Goal: Task Accomplishment & Management: Use online tool/utility

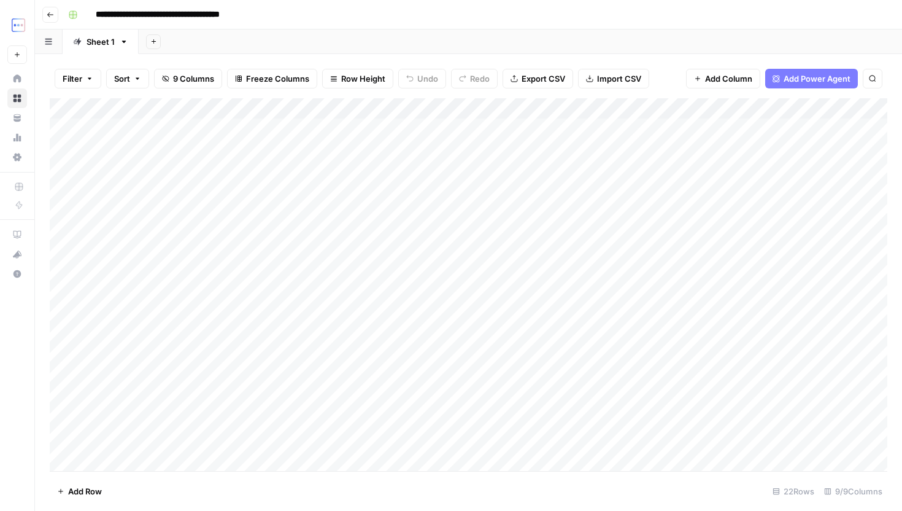
click at [665, 47] on div "Add Sheet" at bounding box center [521, 41] width 764 height 25
click at [586, 398] on div "Add Column" at bounding box center [469, 284] width 838 height 373
click at [722, 401] on div "Add Column" at bounding box center [469, 284] width 838 height 373
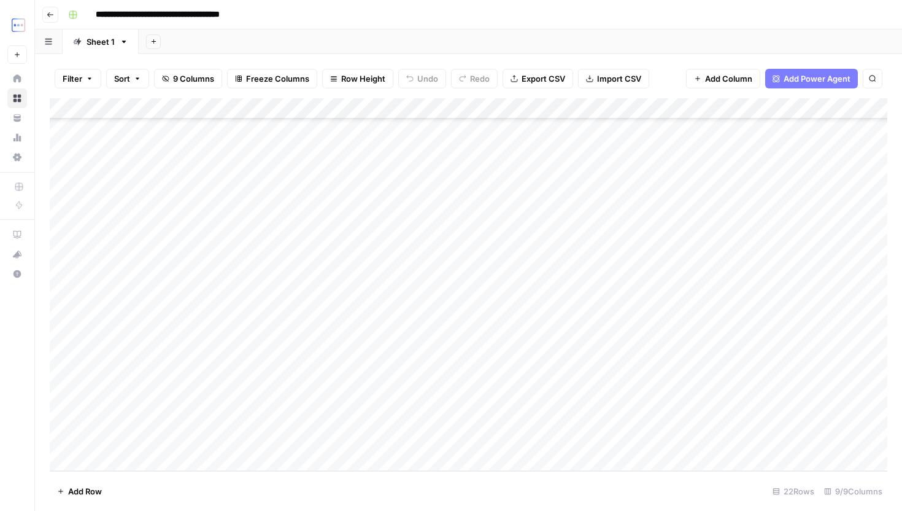
click at [722, 401] on div "Add Column" at bounding box center [469, 284] width 838 height 373
click at [592, 417] on div "Add Column" at bounding box center [469, 284] width 838 height 373
click at [249, 393] on div "Add Column" at bounding box center [469, 284] width 838 height 373
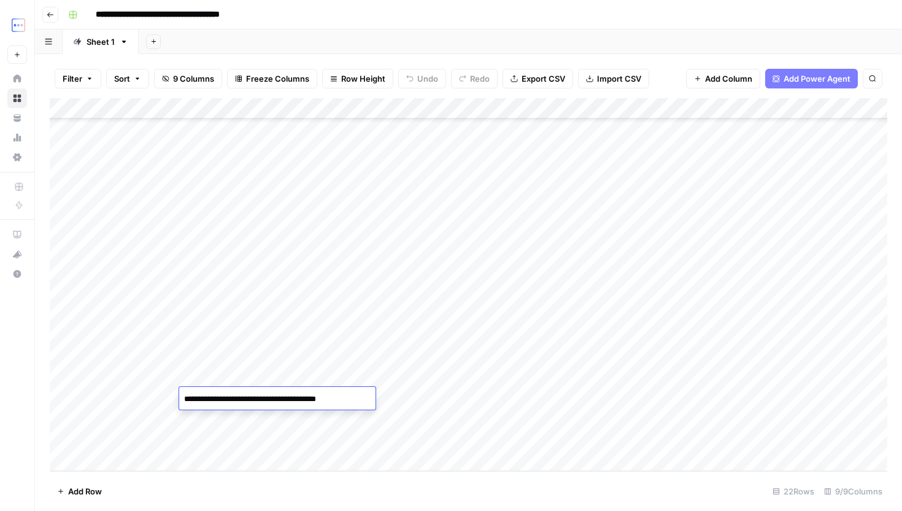
click at [384, 397] on div "Add Column" at bounding box center [469, 284] width 838 height 373
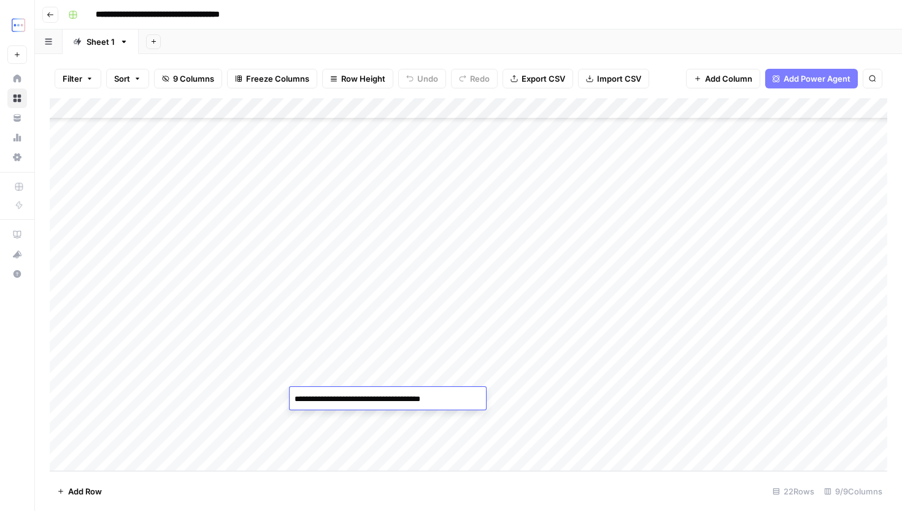
click at [161, 397] on div "Add Column" at bounding box center [469, 284] width 838 height 373
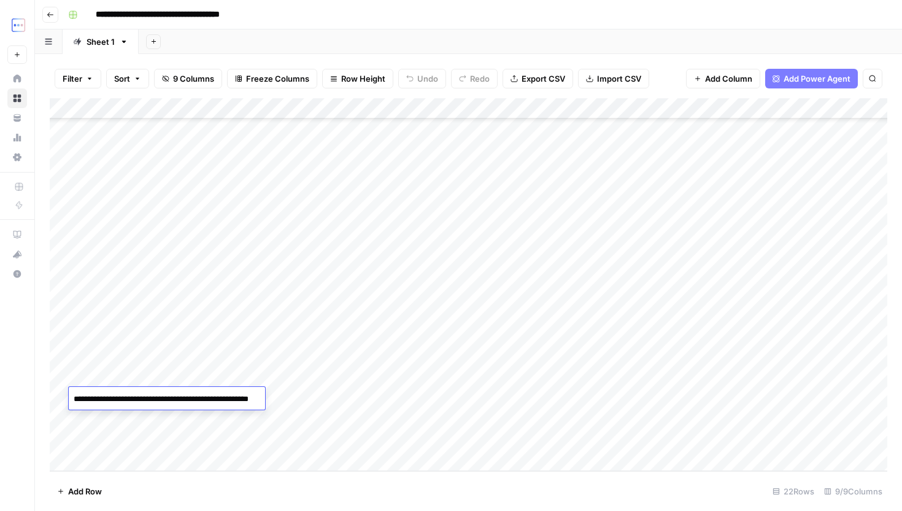
click at [340, 395] on div "Add Column" at bounding box center [469, 284] width 838 height 373
click at [157, 397] on div "Add Column" at bounding box center [469, 284] width 838 height 373
click at [327, 408] on div "Add Column" at bounding box center [469, 284] width 838 height 373
click at [681, 402] on div "Add Column" at bounding box center [469, 284] width 838 height 373
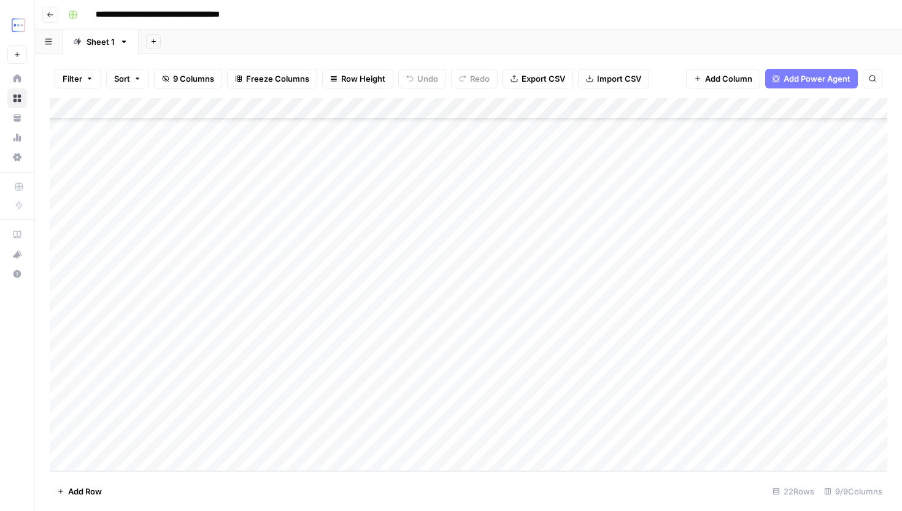
click at [681, 402] on div "Add Column" at bounding box center [469, 284] width 838 height 373
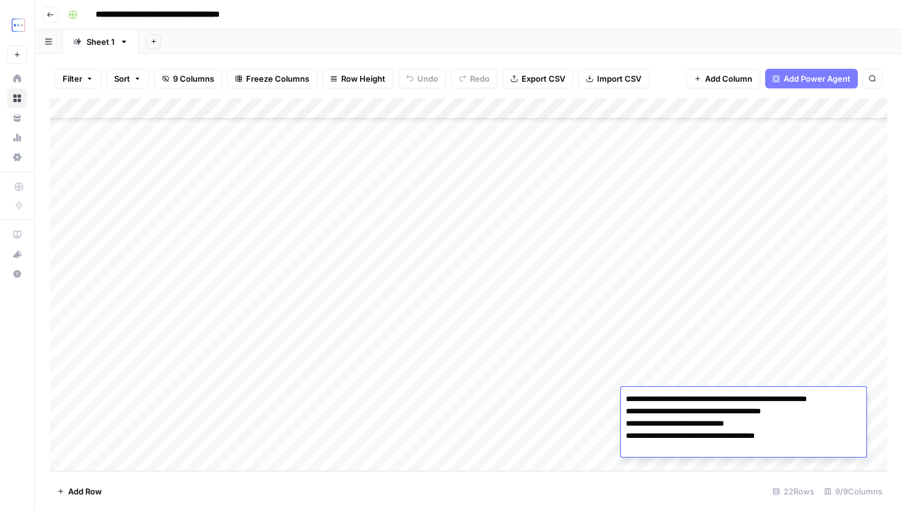
drag, startPoint x: 796, startPoint y: 408, endPoint x: 606, endPoint y: 411, distance: 189.7
click at [606, 411] on body "**********" at bounding box center [451, 255] width 902 height 511
type textarea "**********"
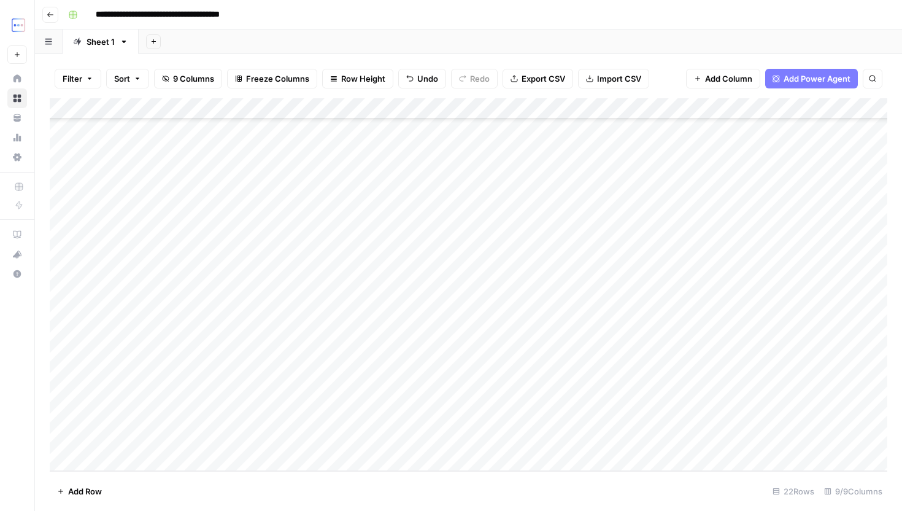
click at [786, 386] on div "Add Column" at bounding box center [469, 284] width 838 height 373
click at [778, 430] on div "Add Column" at bounding box center [469, 284] width 838 height 373
click at [783, 422] on div "Add Column" at bounding box center [469, 284] width 838 height 373
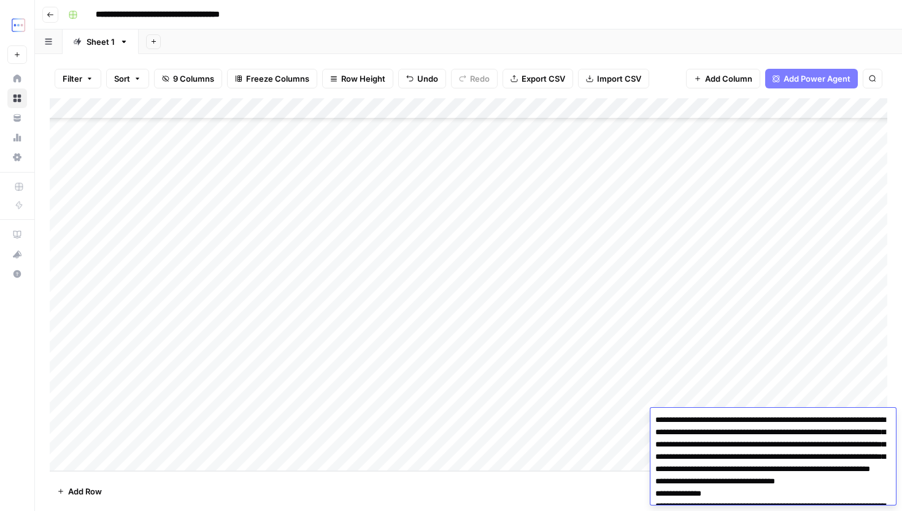
scroll to position [648, 0]
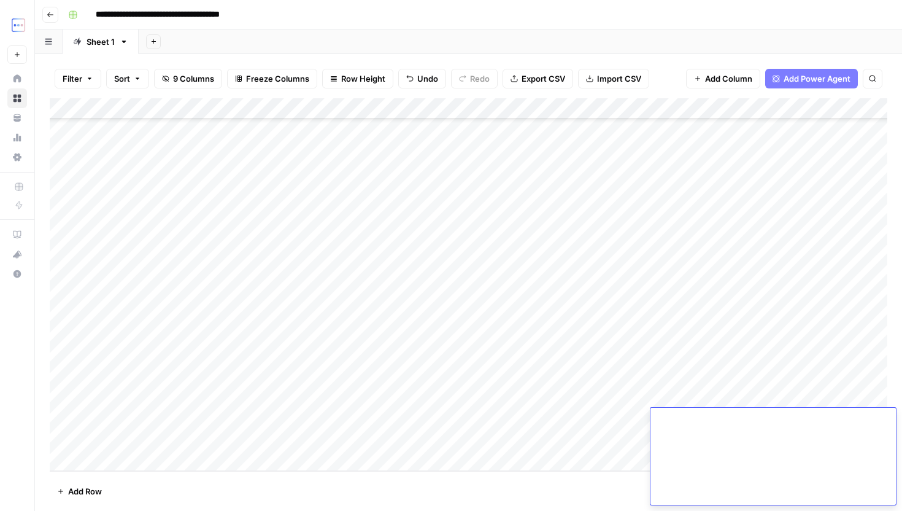
click at [783, 422] on textarea at bounding box center [774, 134] width 246 height 742
click at [584, 410] on div "Add Column" at bounding box center [469, 284] width 838 height 373
click at [756, 405] on div "Add Column" at bounding box center [469, 284] width 838 height 373
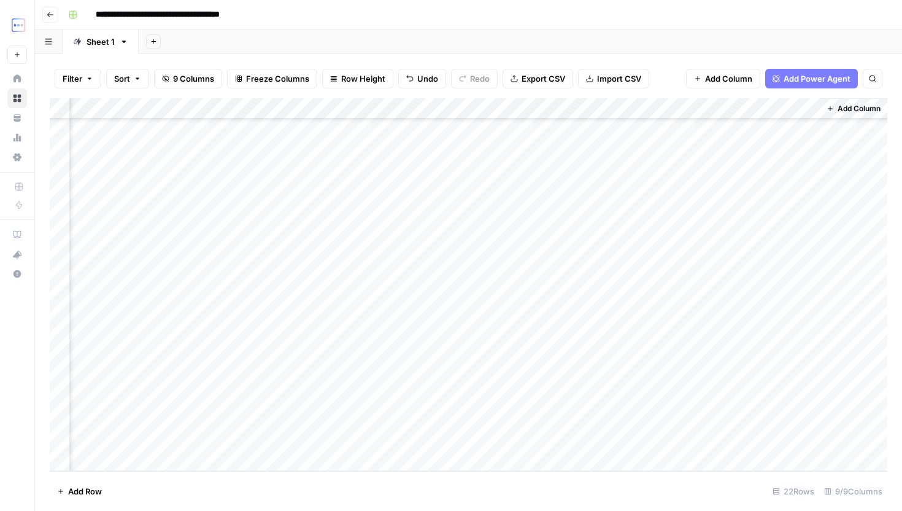
click at [637, 395] on div "Add Column" at bounding box center [469, 284] width 838 height 373
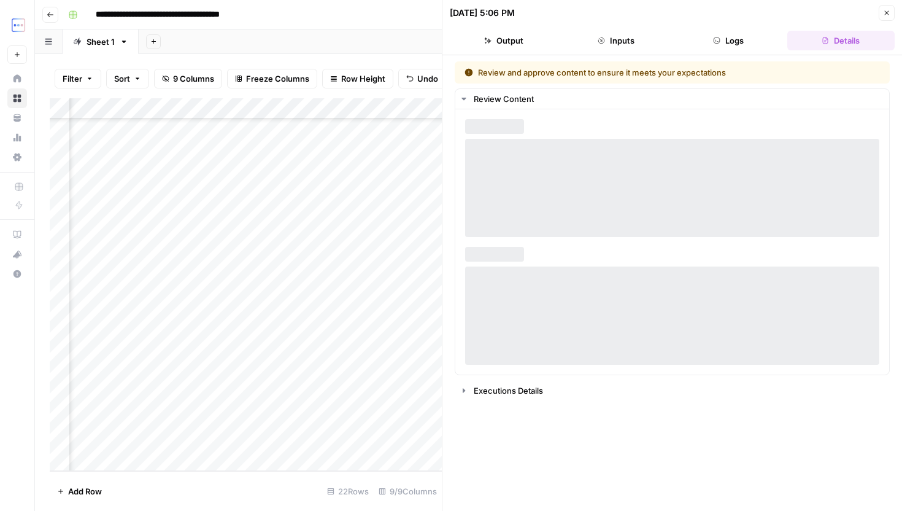
click at [723, 48] on button "Logs" at bounding box center [728, 41] width 107 height 20
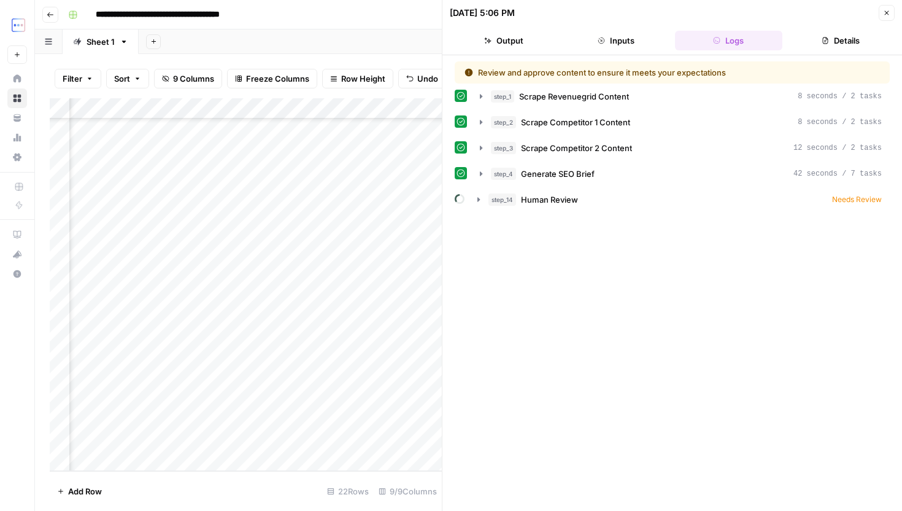
click at [821, 37] on button "Details" at bounding box center [841, 41] width 107 height 20
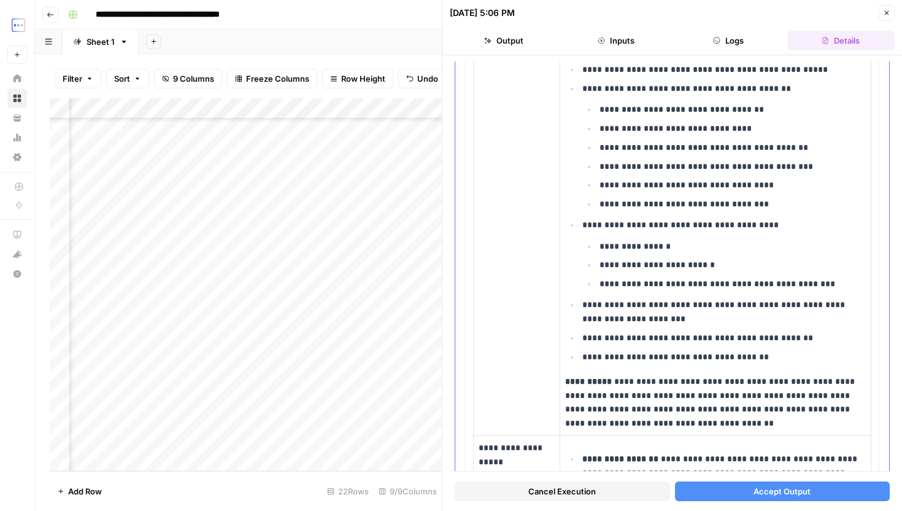
scroll to position [952, 0]
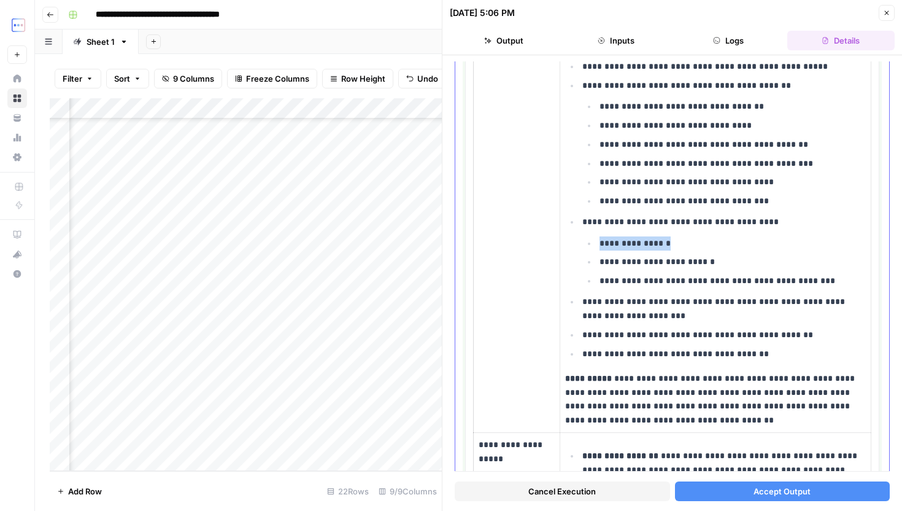
drag, startPoint x: 592, startPoint y: 239, endPoint x: 692, endPoint y: 239, distance: 100.7
click at [692, 239] on ul "**********" at bounding box center [725, 262] width 284 height 52
click at [696, 252] on ul "**********" at bounding box center [725, 262] width 284 height 52
click at [729, 269] on ul "**********" at bounding box center [725, 262] width 284 height 52
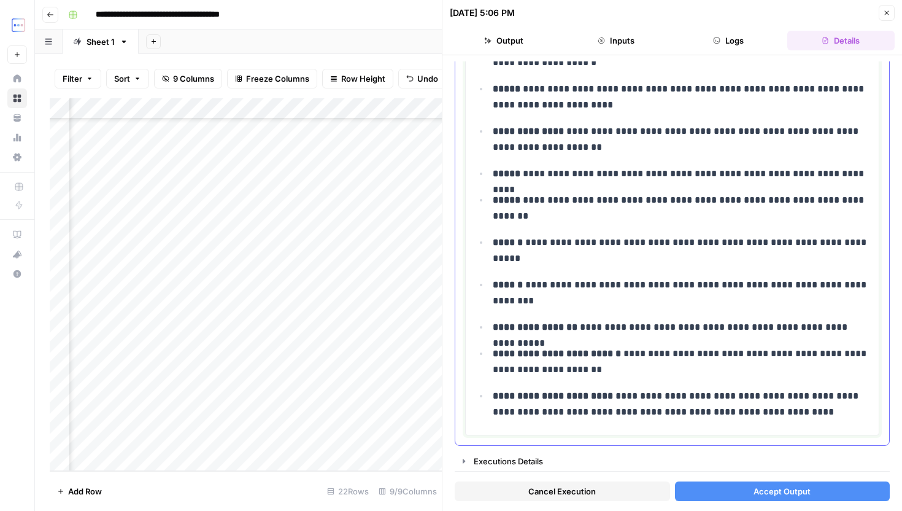
scroll to position [2663, 0]
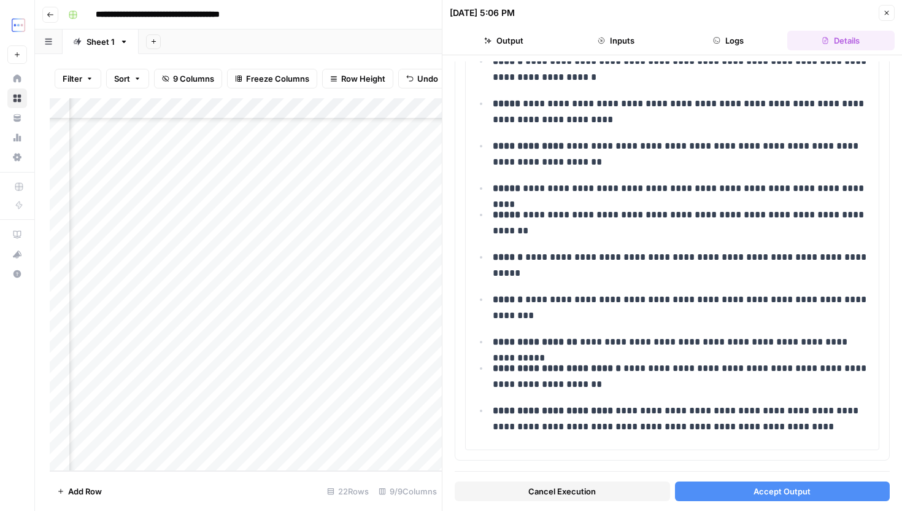
click at [793, 495] on span "Accept Output" at bounding box center [782, 491] width 57 height 12
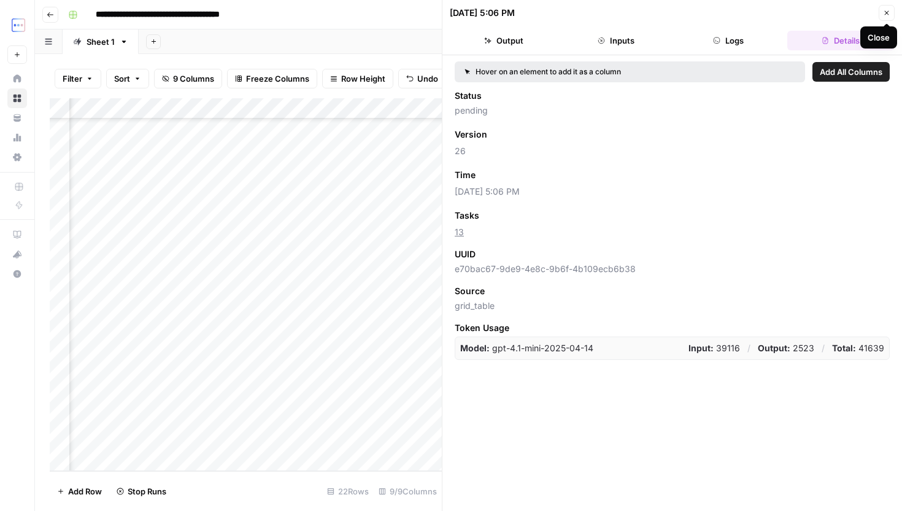
click at [883, 14] on icon "button" at bounding box center [886, 12] width 7 height 7
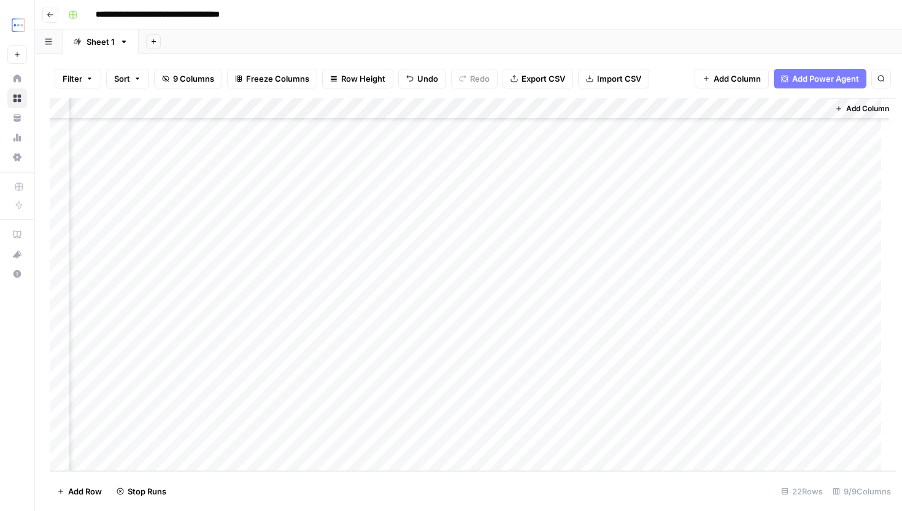
scroll to position [127, 230]
click at [659, 416] on div "Add Column" at bounding box center [469, 284] width 838 height 373
click at [136, 416] on div "Add Column" at bounding box center [469, 284] width 838 height 373
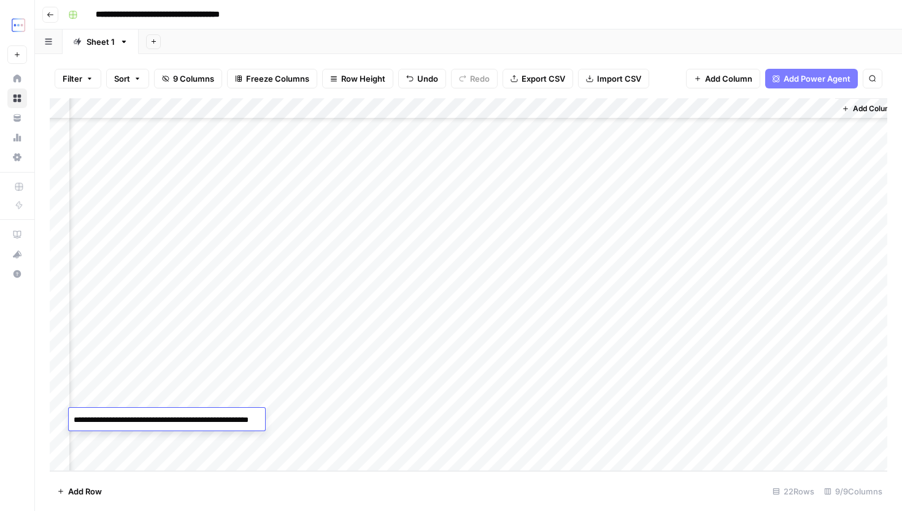
scroll to position [127, 245]
click at [649, 397] on div "Add Column" at bounding box center [469, 284] width 838 height 373
click at [634, 398] on div "Add Column" at bounding box center [469, 284] width 838 height 373
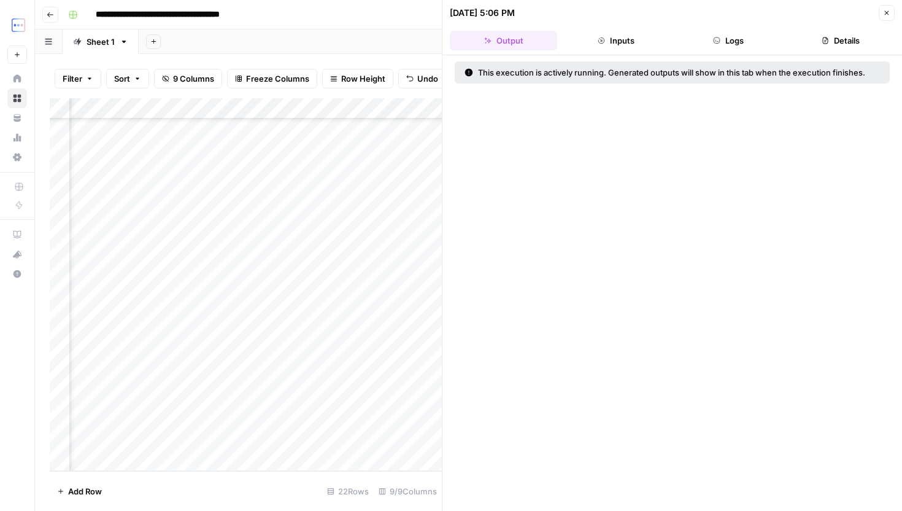
click at [740, 53] on header "[DATE] 5:06 PM Close Output Inputs Logs Details" at bounding box center [673, 27] width 460 height 55
click at [740, 50] on button "Logs" at bounding box center [728, 41] width 107 height 20
click at [738, 46] on button "Logs" at bounding box center [728, 41] width 107 height 20
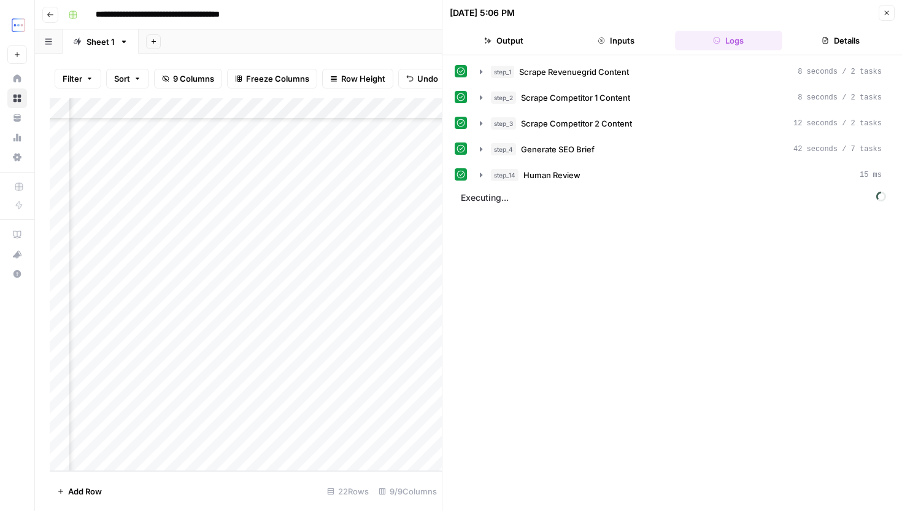
click at [738, 46] on button "Logs" at bounding box center [728, 41] width 107 height 20
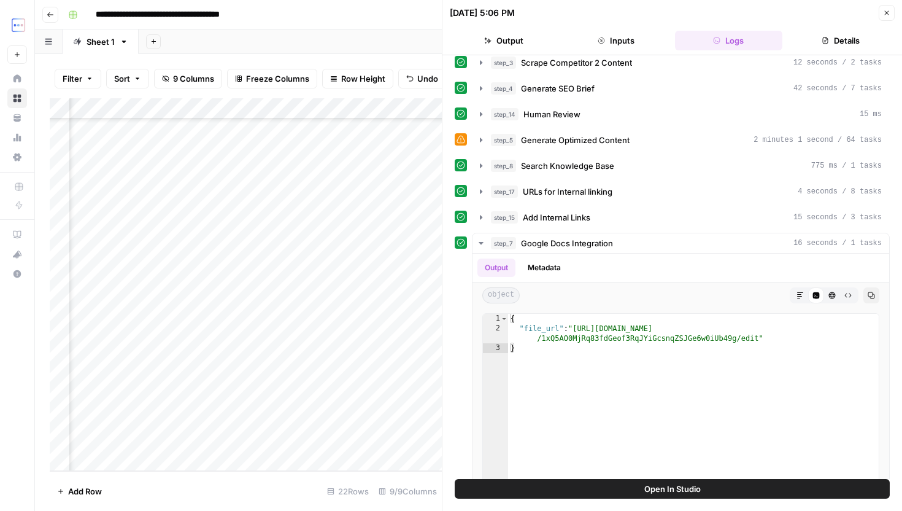
scroll to position [118, 0]
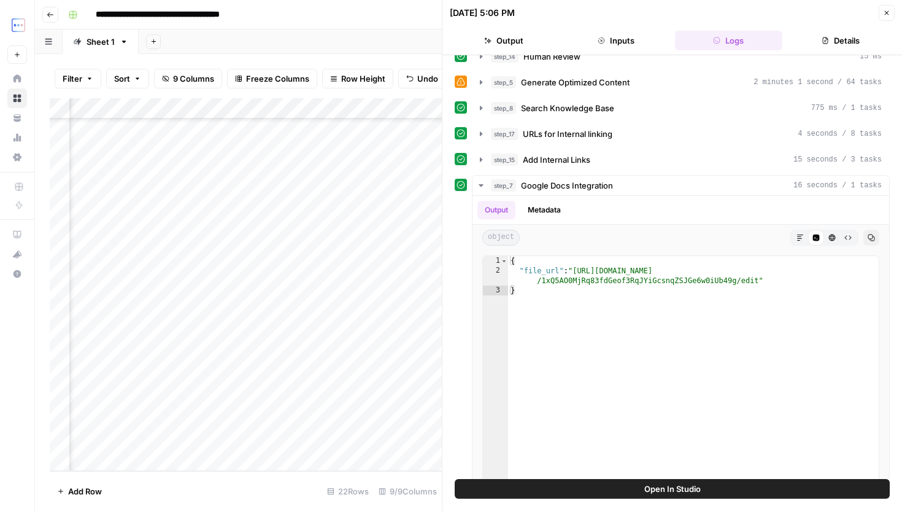
click at [889, 11] on icon "button" at bounding box center [886, 12] width 7 height 7
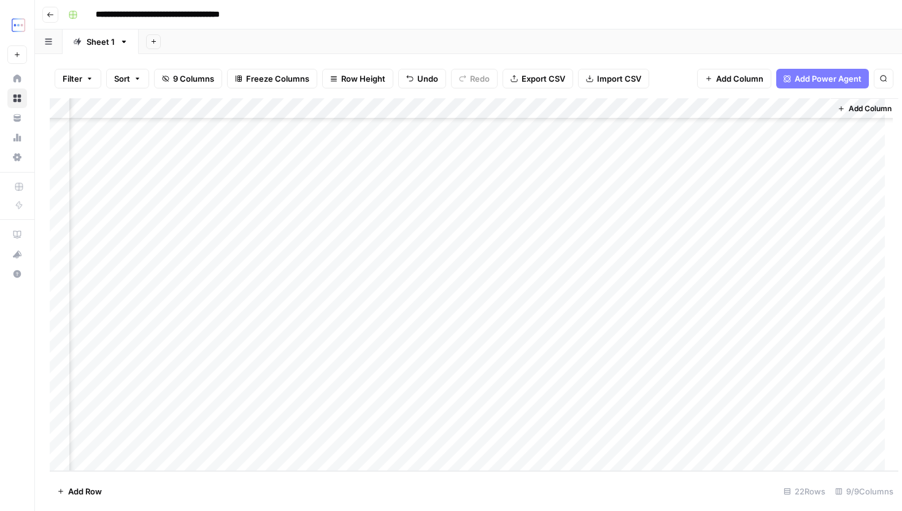
scroll to position [127, 230]
click at [680, 424] on div "Add Column" at bounding box center [469, 284] width 838 height 373
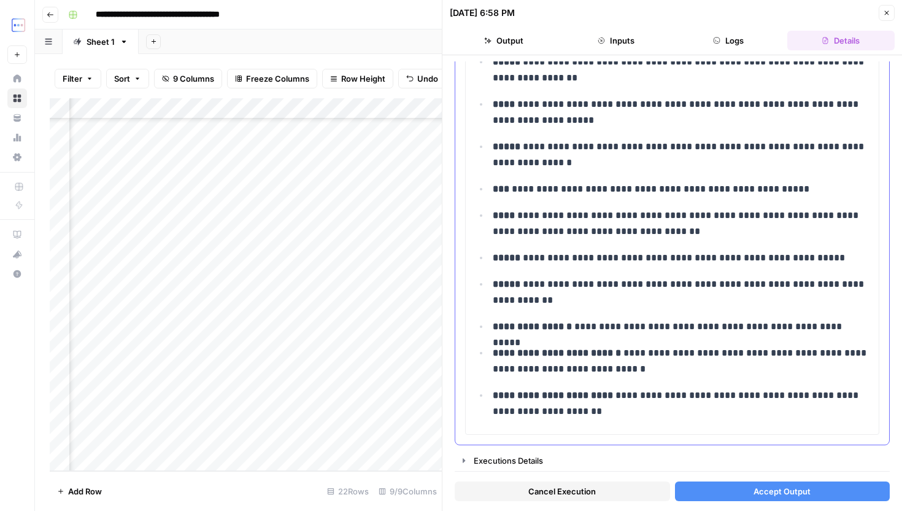
scroll to position [2100, 0]
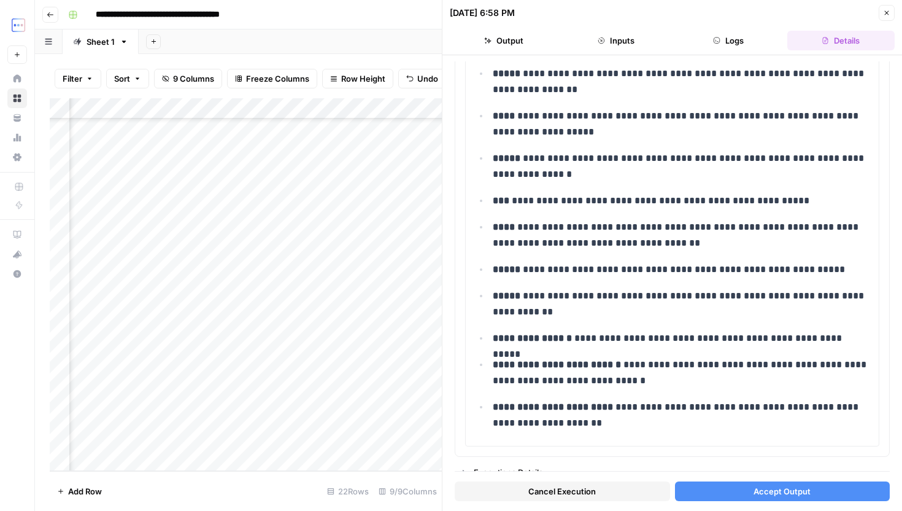
click at [886, 16] on button "Close" at bounding box center [887, 13] width 16 height 16
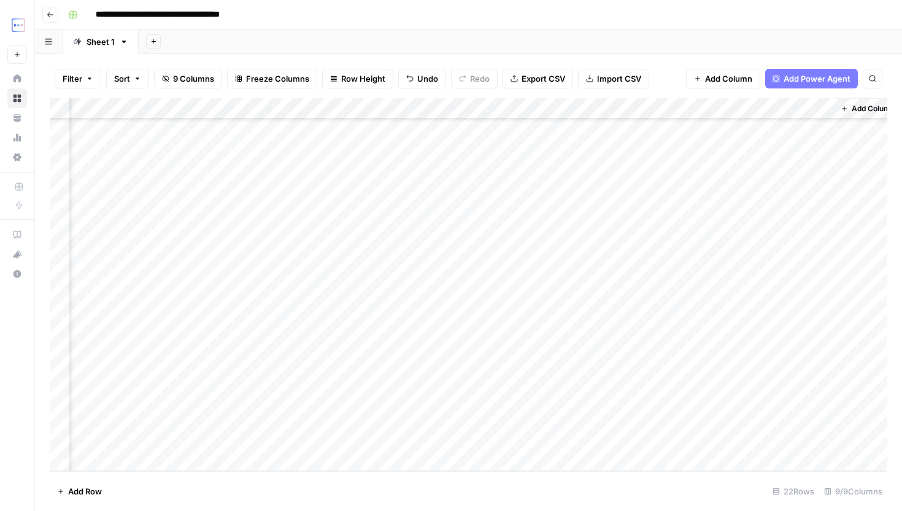
click at [546, 419] on div "Add Column" at bounding box center [469, 284] width 838 height 373
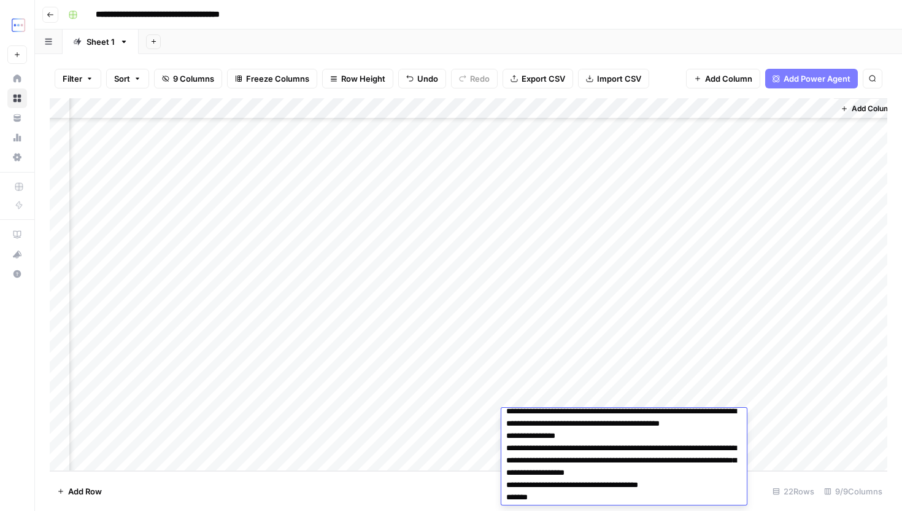
scroll to position [142, 0]
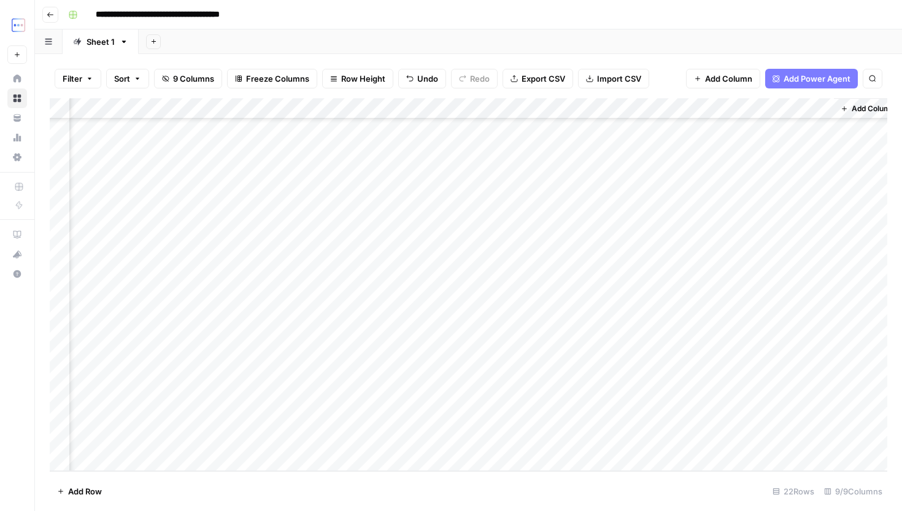
click at [448, 422] on div "Add Column" at bounding box center [469, 284] width 838 height 373
click at [343, 428] on div "Add Column" at bounding box center [469, 284] width 838 height 373
drag, startPoint x: 399, startPoint y: 417, endPoint x: 276, endPoint y: 417, distance: 123.4
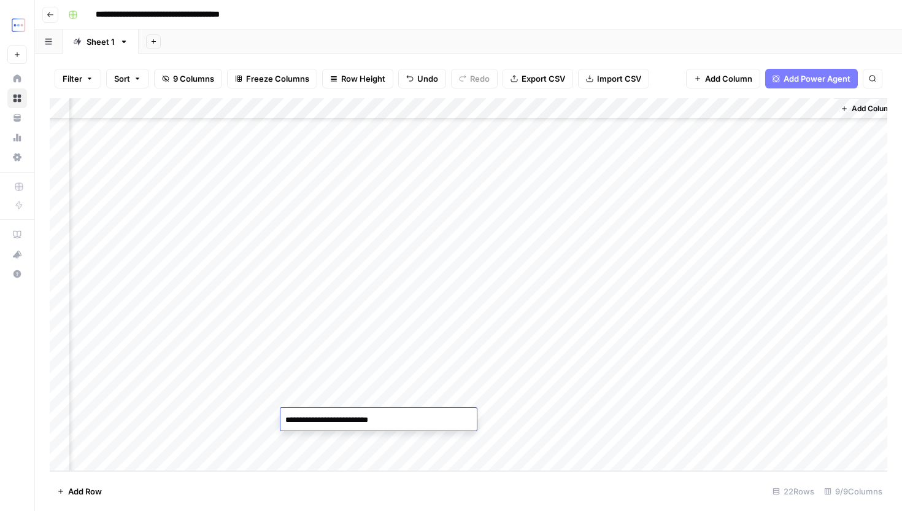
click at [276, 417] on body "**********" at bounding box center [451, 255] width 902 height 511
click at [409, 422] on textarea "**********" at bounding box center [379, 419] width 196 height 17
paste textarea "**********"
type textarea "**********"
click at [535, 482] on footer "Add Row 22 Rows 9/9 Columns" at bounding box center [469, 491] width 838 height 40
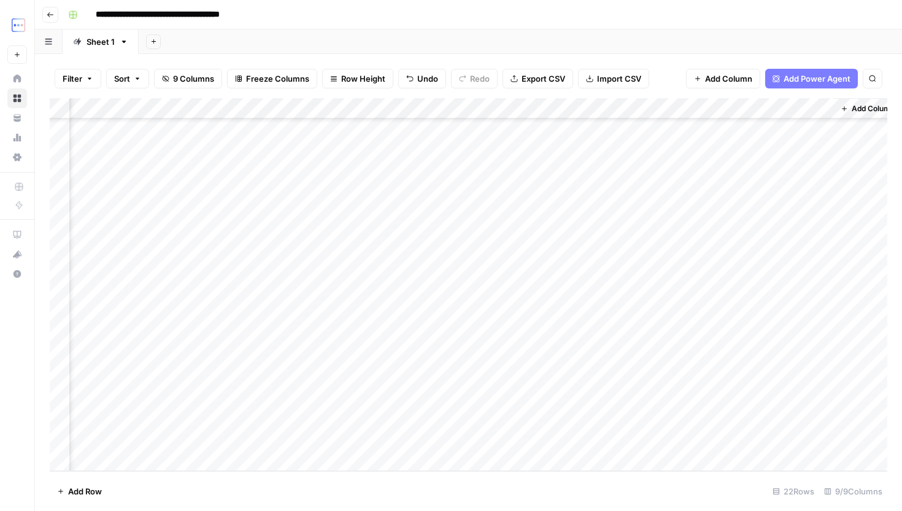
click at [473, 419] on div "Add Column" at bounding box center [469, 284] width 838 height 373
click at [672, 416] on div "Add Column" at bounding box center [469, 284] width 838 height 373
click at [684, 417] on div "Add Column" at bounding box center [469, 284] width 838 height 373
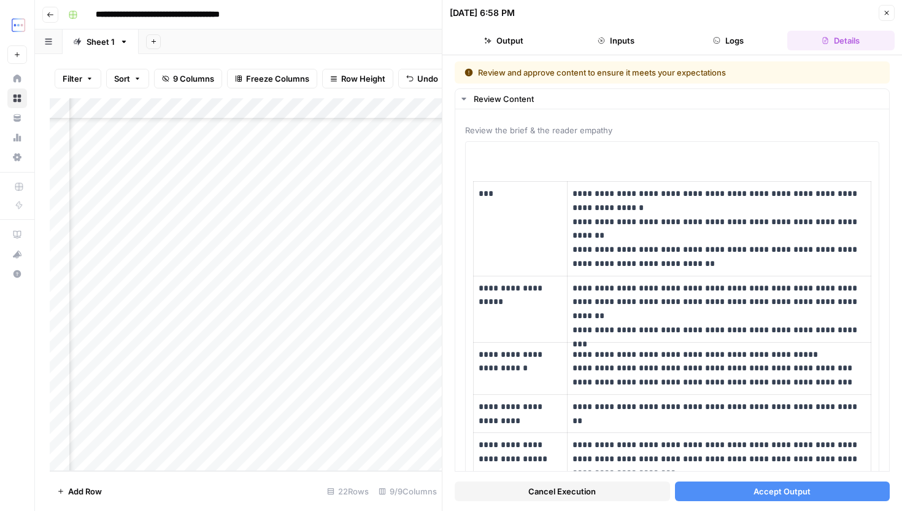
click at [627, 486] on button "Cancel Execution" at bounding box center [562, 491] width 215 height 20
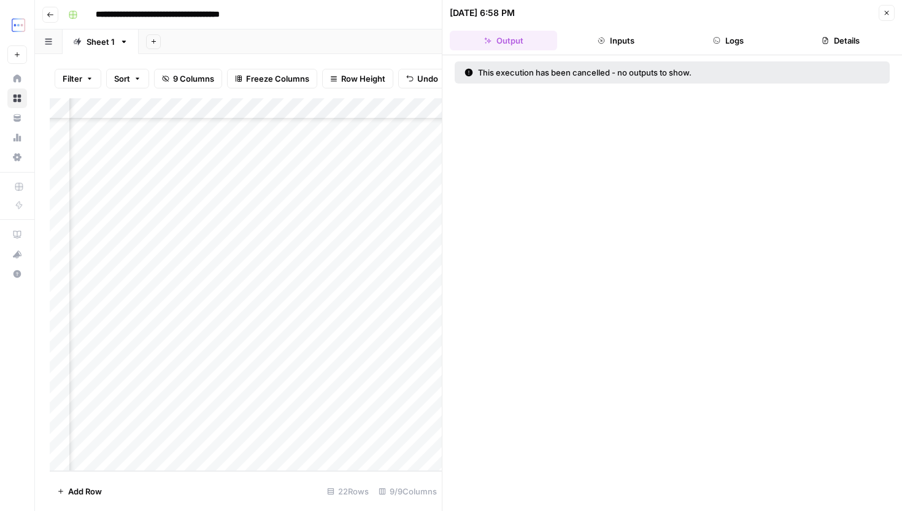
click at [888, 15] on icon "button" at bounding box center [886, 12] width 7 height 7
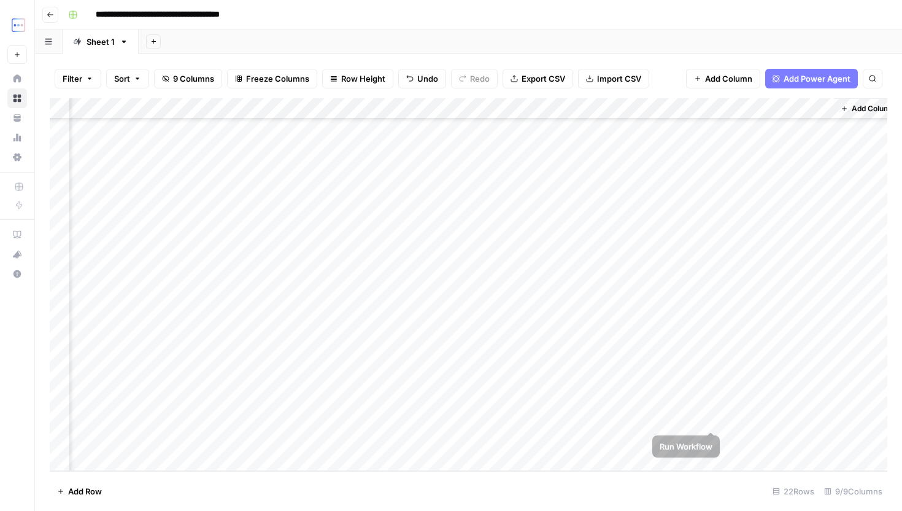
click at [710, 419] on div "Add Column" at bounding box center [469, 284] width 838 height 373
click at [354, 421] on div "Add Column" at bounding box center [469, 284] width 838 height 373
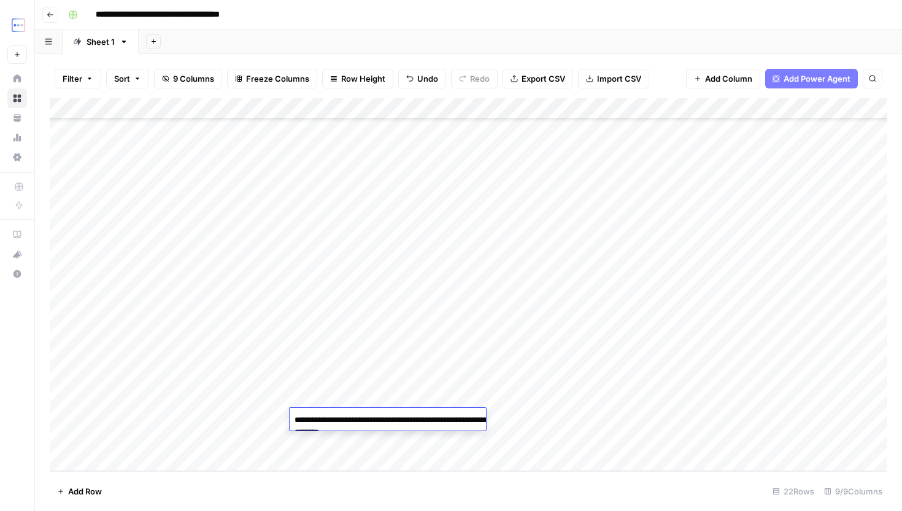
click at [256, 418] on div "Add Column" at bounding box center [469, 284] width 838 height 373
click at [450, 413] on div "Add Column" at bounding box center [469, 284] width 838 height 373
click at [667, 411] on div "Add Column" at bounding box center [469, 284] width 838 height 373
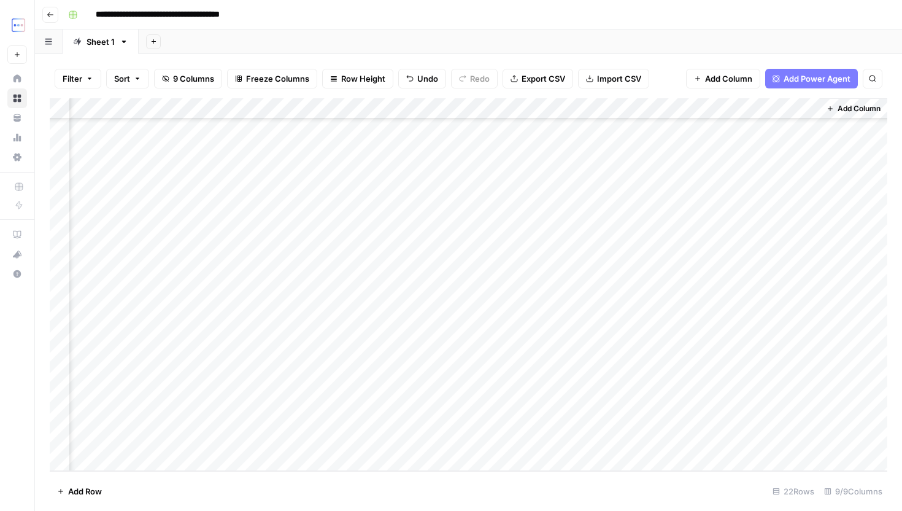
click at [635, 425] on div "Add Column" at bounding box center [469, 284] width 838 height 373
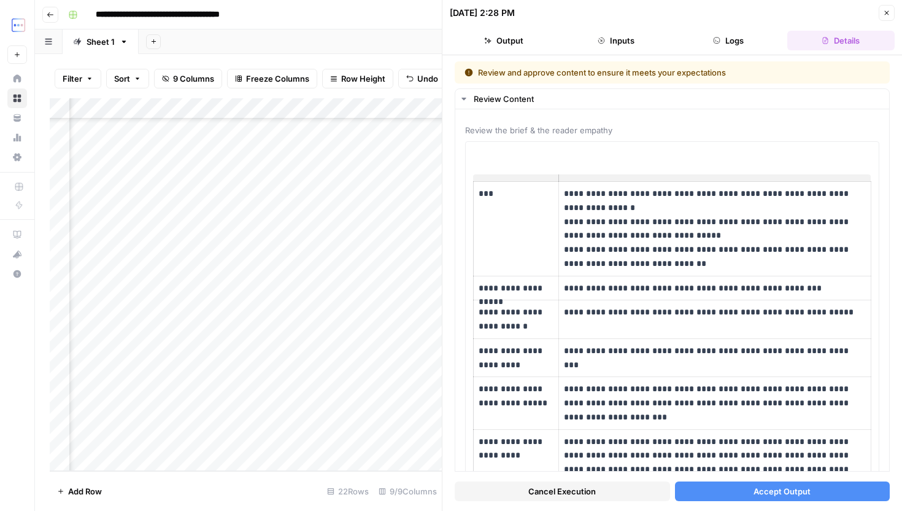
click at [729, 47] on button "Logs" at bounding box center [728, 41] width 107 height 20
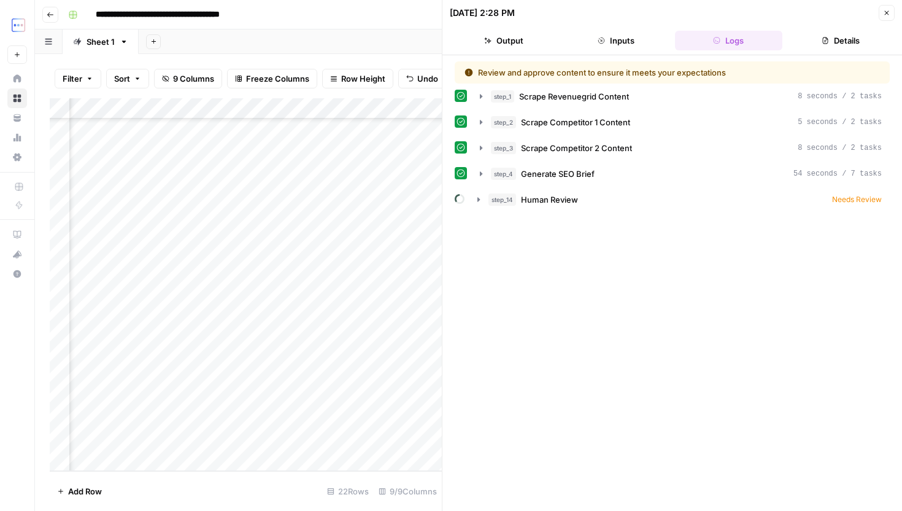
click at [824, 44] on icon "button" at bounding box center [825, 40] width 7 height 7
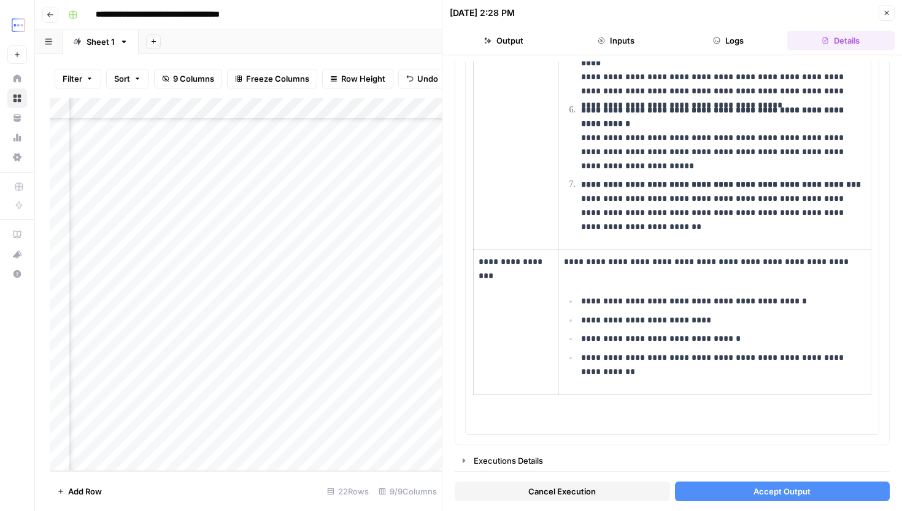
scroll to position [127, 691]
click at [231, 416] on div "Add Column" at bounding box center [246, 284] width 392 height 373
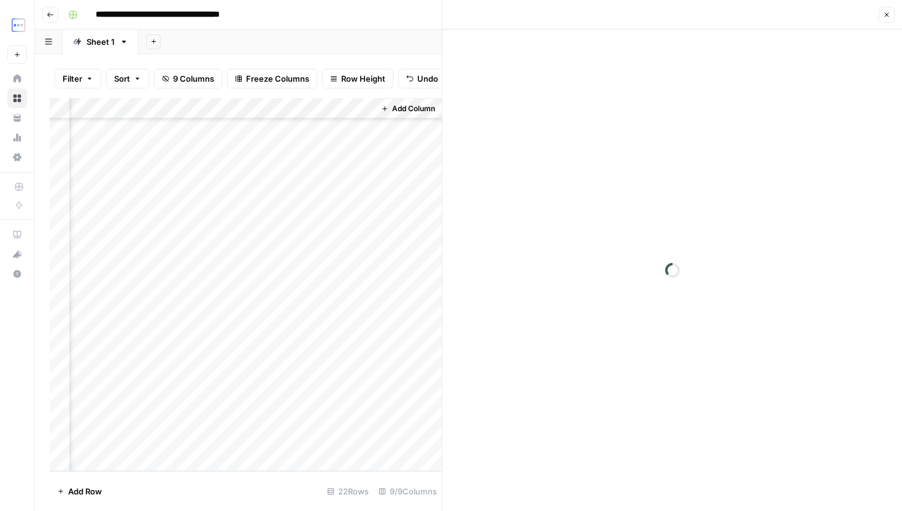
click at [231, 416] on div at bounding box center [208, 419] width 112 height 23
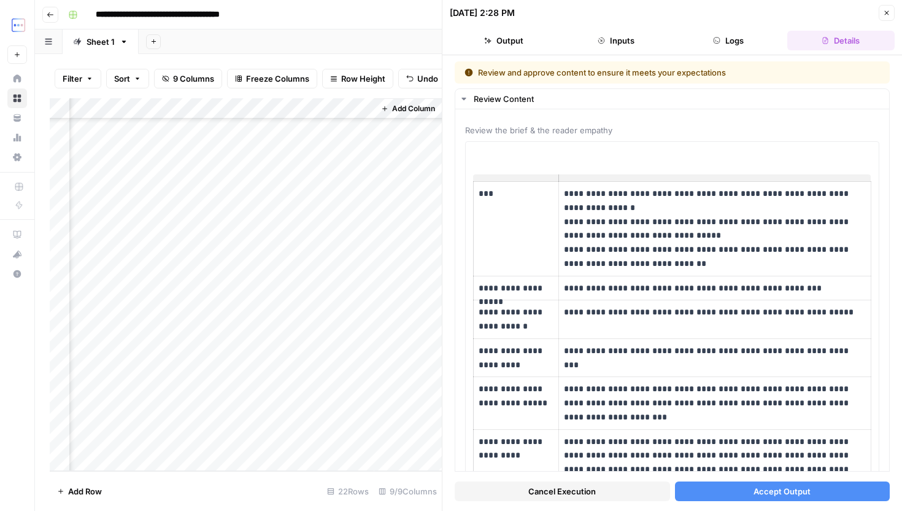
click at [569, 487] on span "Cancel Execution" at bounding box center [563, 491] width 68 height 12
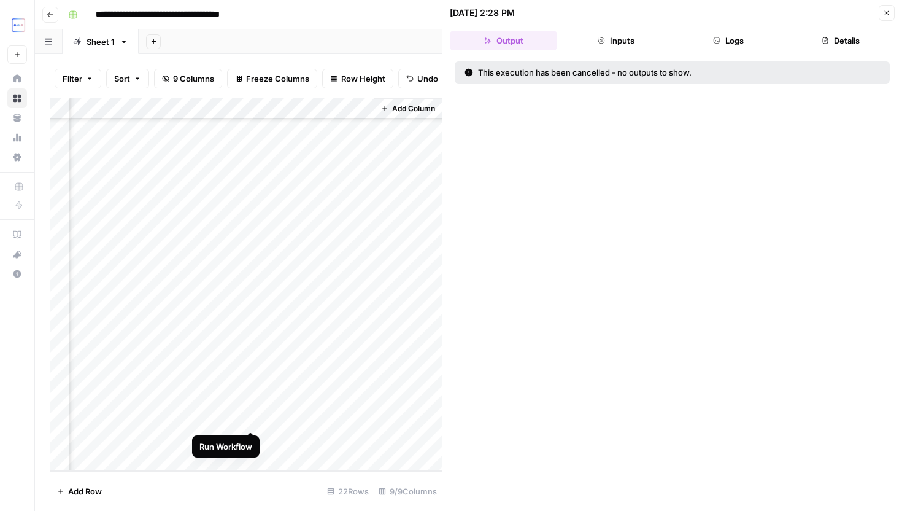
click at [255, 422] on div "Add Column" at bounding box center [246, 284] width 392 height 373
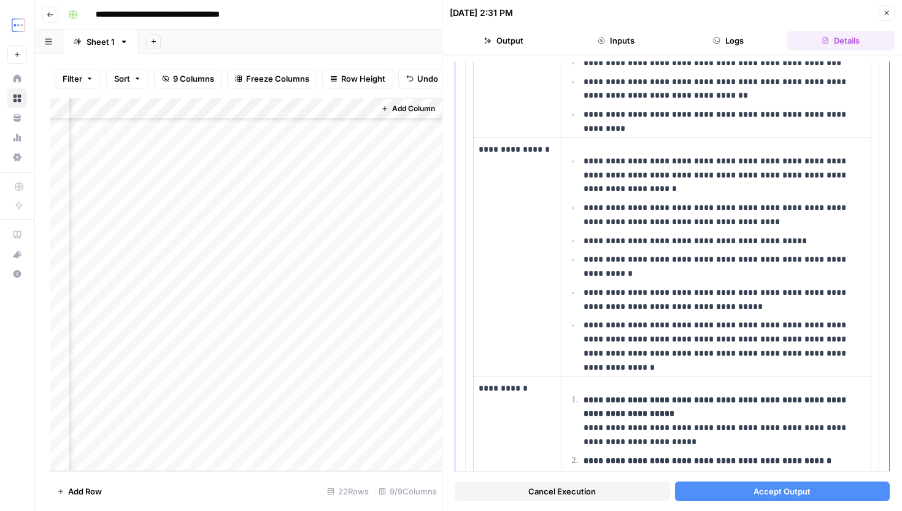
scroll to position [2097, 0]
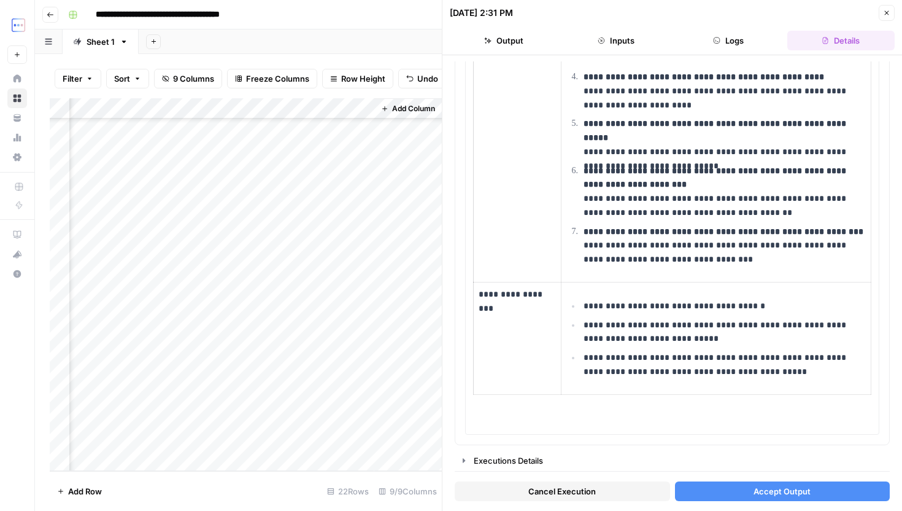
click at [782, 487] on span "Accept Output" at bounding box center [782, 491] width 57 height 12
